Goal: Task Accomplishment & Management: Manage account settings

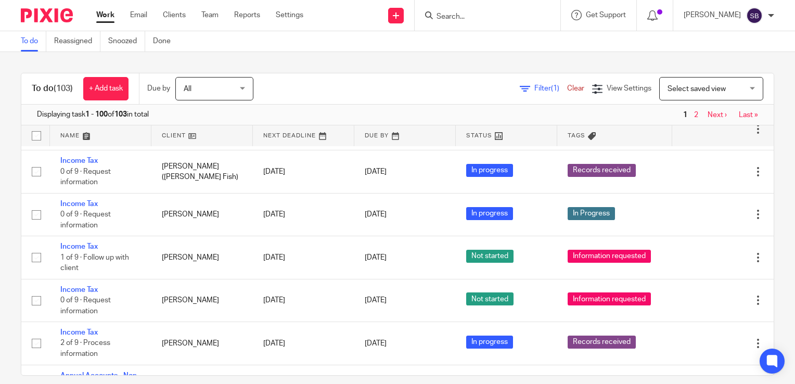
scroll to position [1002, 0]
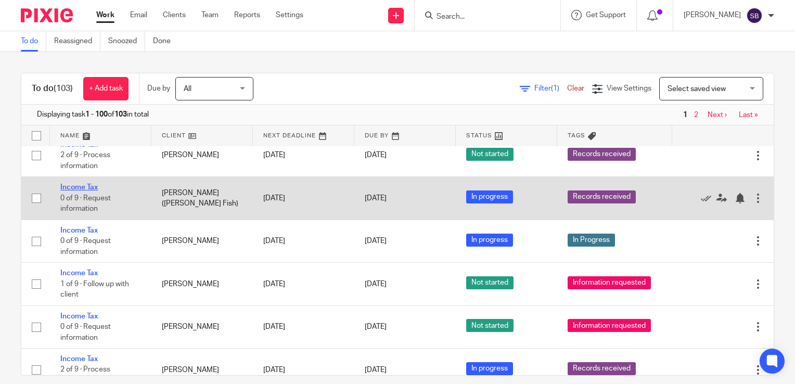
click at [77, 184] on link "Income Tax" at bounding box center [78, 187] width 37 height 7
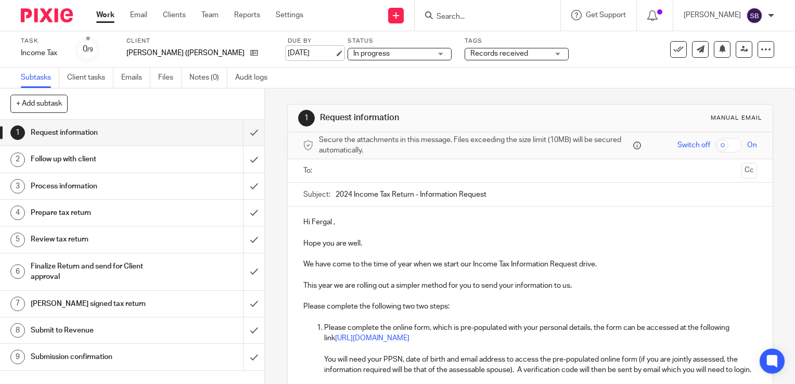
click at [299, 51] on link "[DATE]" at bounding box center [311, 53] width 47 height 11
click at [106, 17] on link "Work" at bounding box center [105, 15] width 18 height 10
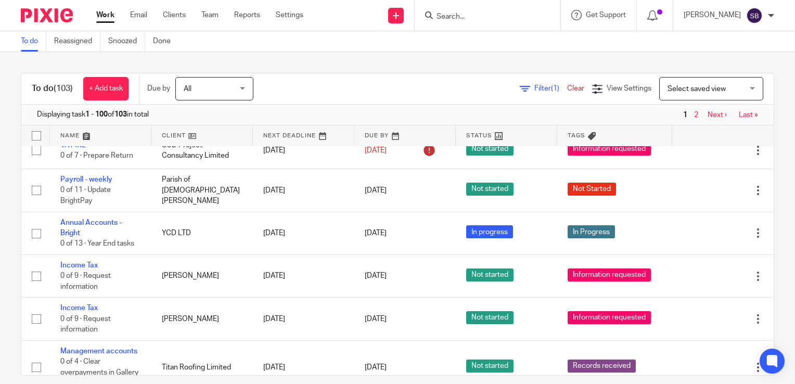
scroll to position [759, 0]
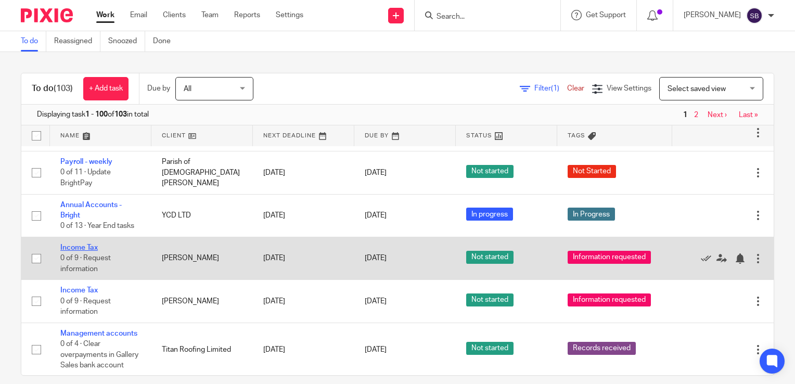
click at [88, 244] on link "Income Tax" at bounding box center [78, 247] width 37 height 7
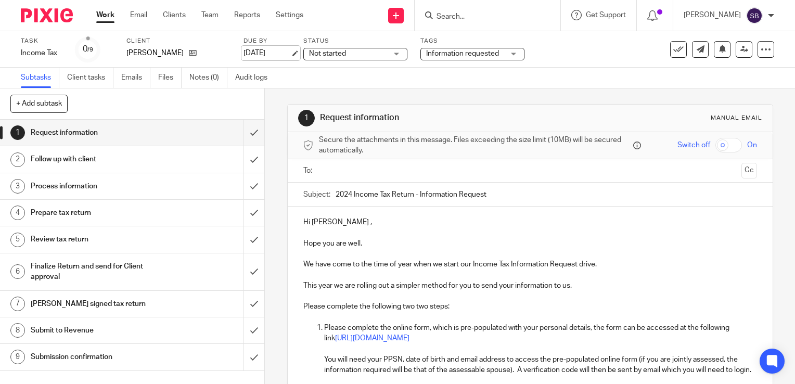
click at [290, 53] on link "[DATE]" at bounding box center [267, 53] width 47 height 11
click at [104, 14] on link "Work" at bounding box center [105, 15] width 18 height 10
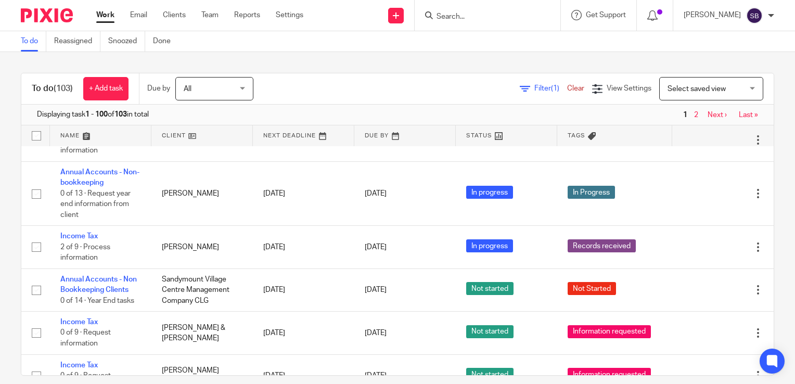
scroll to position [1219, 0]
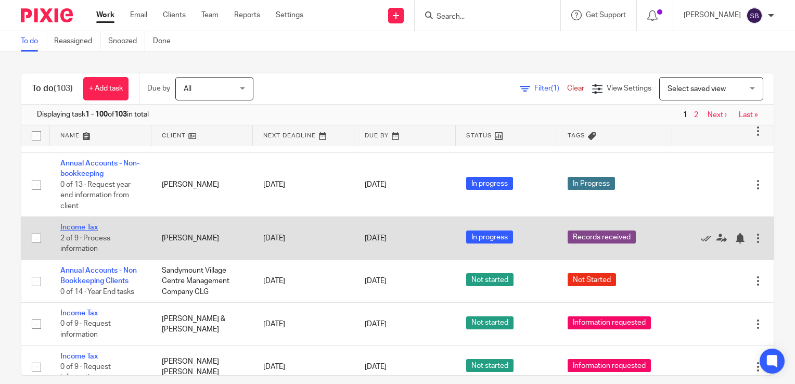
click at [85, 224] on link "Income Tax" at bounding box center [78, 227] width 37 height 7
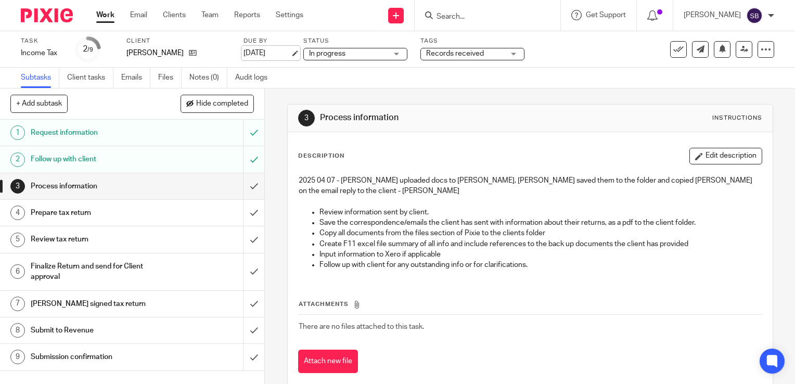
click at [290, 53] on link "[DATE]" at bounding box center [267, 53] width 47 height 11
click at [104, 15] on link "Work" at bounding box center [105, 15] width 18 height 10
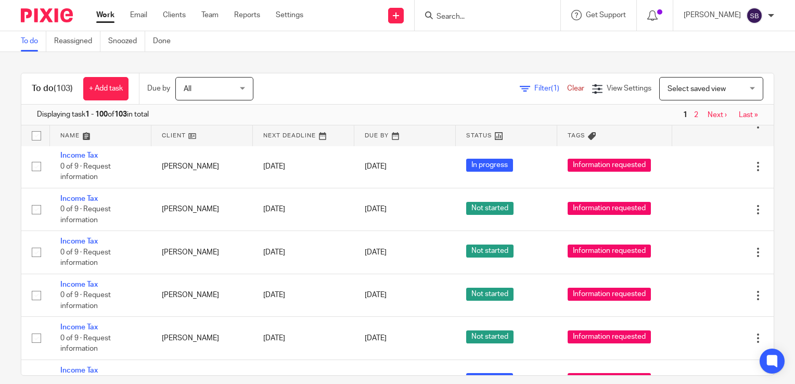
scroll to position [2048, 0]
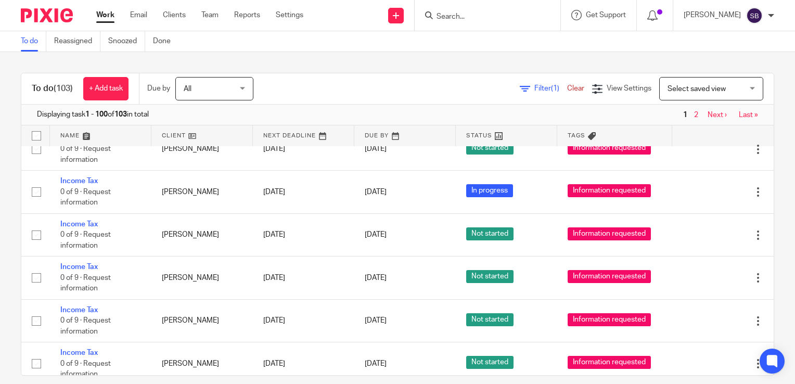
click at [487, 20] on input "Search" at bounding box center [483, 16] width 94 height 9
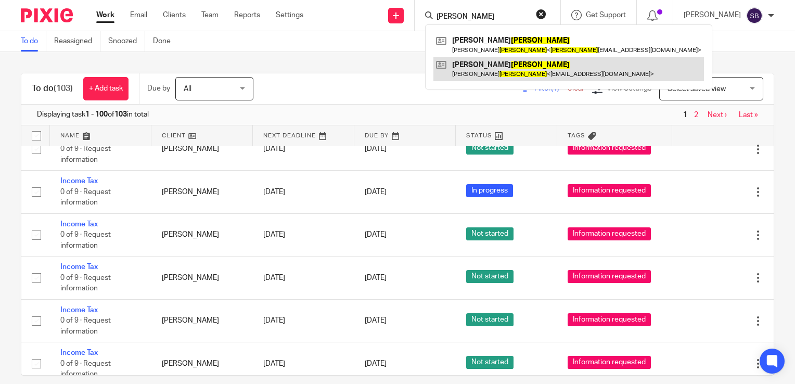
type input "lynch"
click at [497, 63] on link at bounding box center [568, 69] width 271 height 24
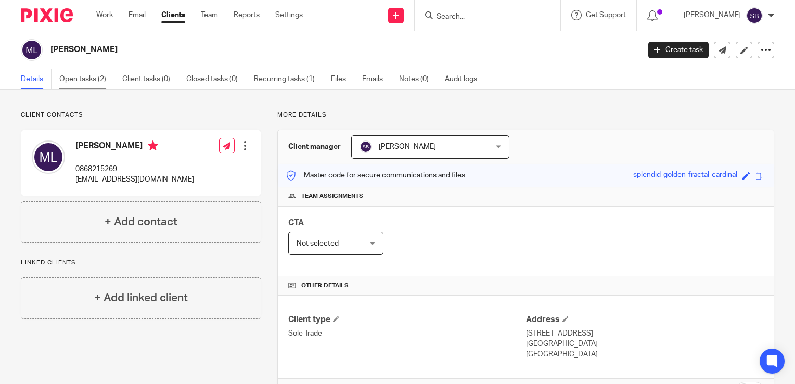
click at [100, 80] on link "Open tasks (2)" at bounding box center [86, 79] width 55 height 20
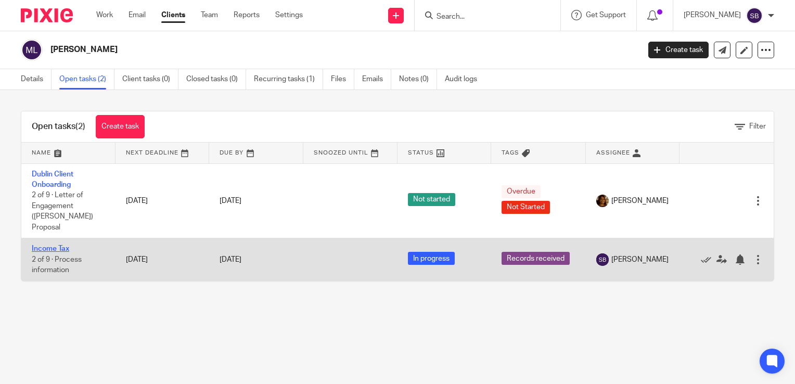
click at [55, 245] on link "Income Tax" at bounding box center [50, 248] width 37 height 7
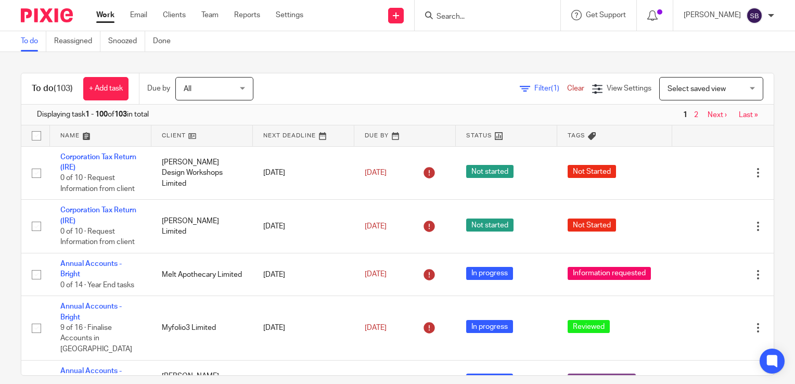
click at [489, 14] on input "Search" at bounding box center [483, 16] width 94 height 9
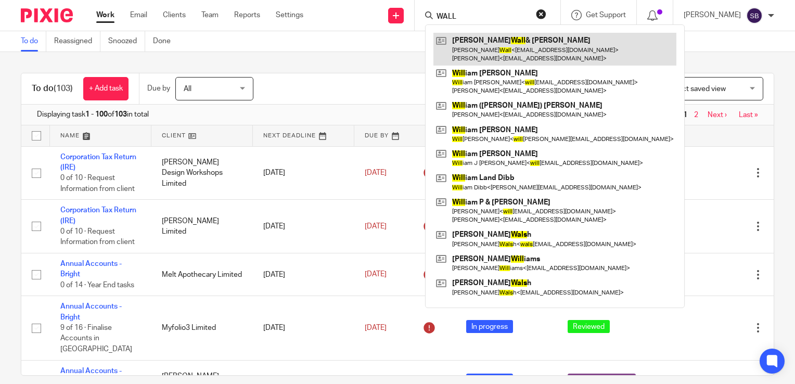
type input "WALL"
click at [487, 43] on link at bounding box center [554, 49] width 243 height 32
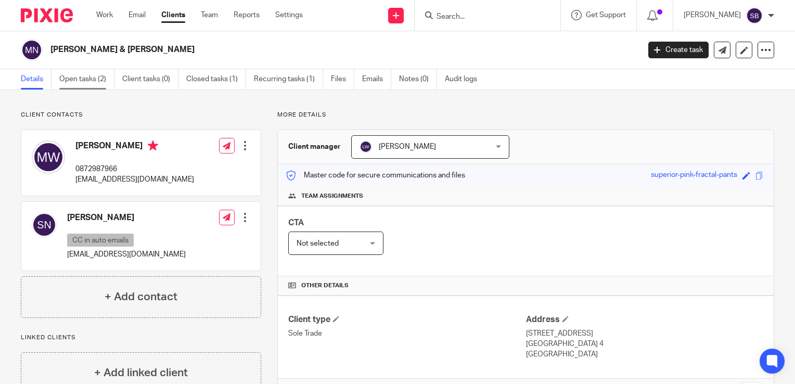
click at [88, 78] on link "Open tasks (2)" at bounding box center [86, 79] width 55 height 20
